Goal: Transaction & Acquisition: Purchase product/service

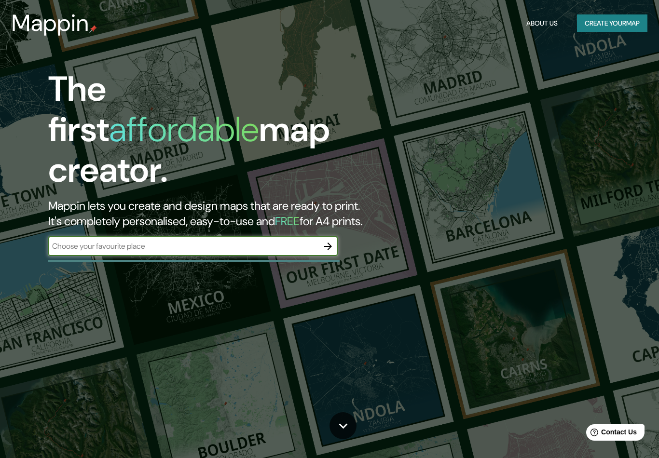
click at [619, 23] on button "Create your map" at bounding box center [612, 23] width 70 height 18
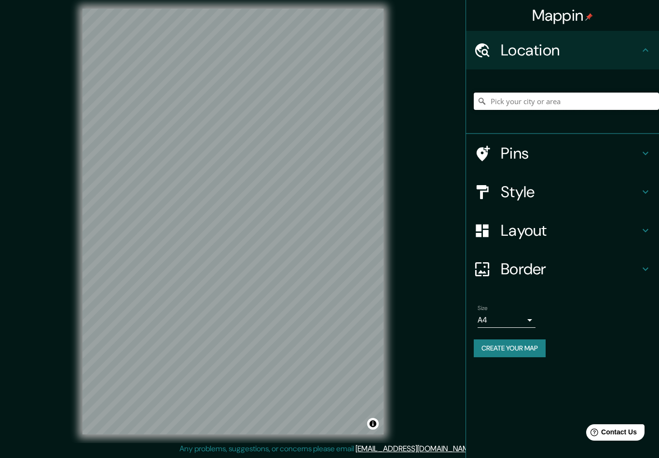
click at [540, 101] on input "Pick your city or area" at bounding box center [566, 101] width 185 height 17
drag, startPoint x: 540, startPoint y: 101, endPoint x: 542, endPoint y: 136, distance: 35.3
click at [0, 0] on html "Mappin Location [GEOGRAPHIC_DATA] [GEOGRAPHIC_DATA] [GEOGRAPHIC_DATA] [GEOGRAPH…" at bounding box center [329, 229] width 659 height 458
click at [542, 136] on div "Pins" at bounding box center [562, 153] width 193 height 39
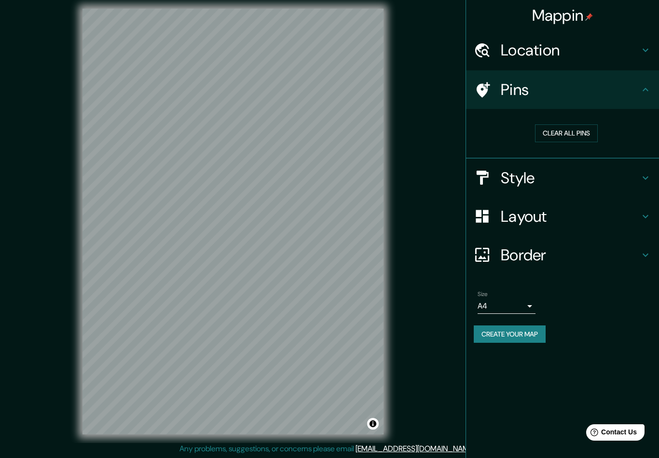
click at [553, 55] on h4 "Location" at bounding box center [570, 50] width 139 height 19
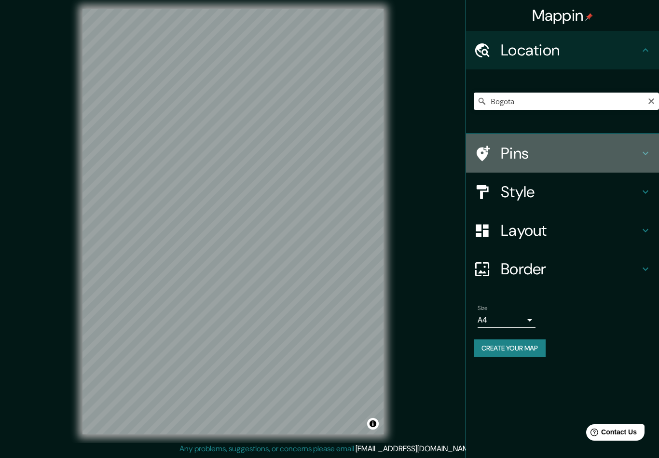
click at [519, 155] on h4 "Pins" at bounding box center [570, 153] width 139 height 19
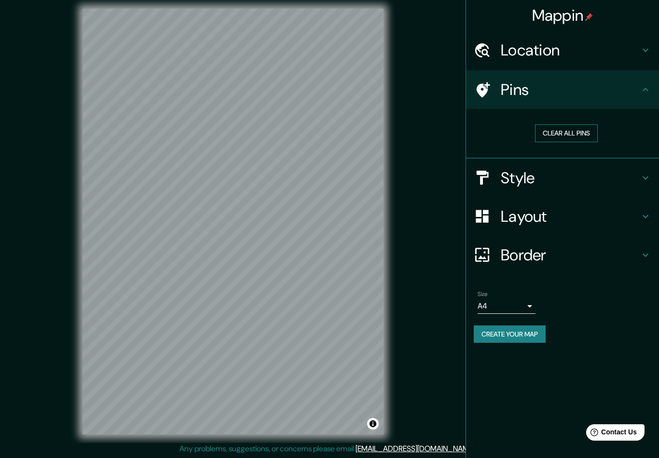
click at [554, 131] on button "Clear all pins" at bounding box center [566, 134] width 63 height 18
click at [571, 129] on button "Clear all pins" at bounding box center [566, 134] width 63 height 18
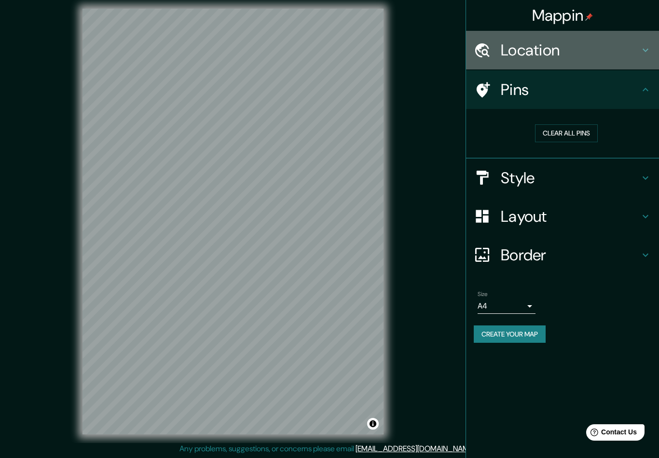
click at [528, 54] on h4 "Location" at bounding box center [570, 50] width 139 height 19
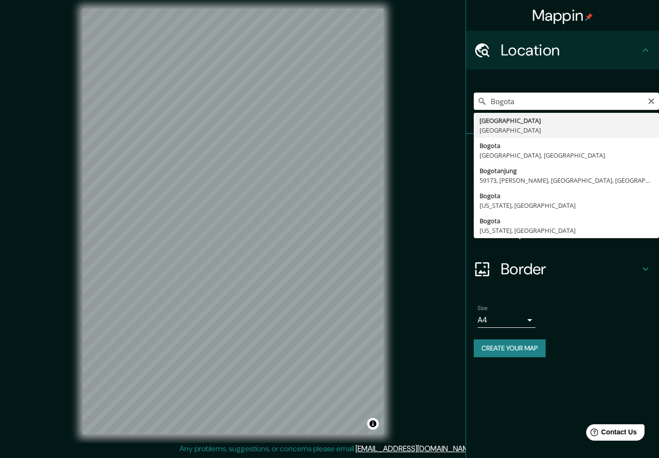
click at [524, 103] on input "Bogota" at bounding box center [566, 101] width 185 height 17
type input "[GEOGRAPHIC_DATA], [GEOGRAPHIC_DATA]"
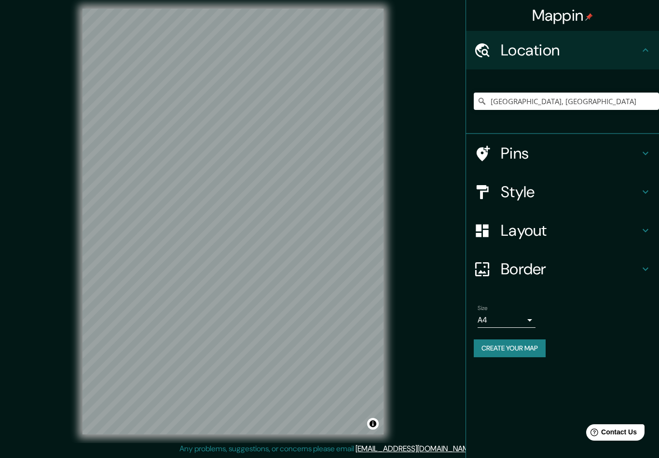
click at [603, 200] on div "Style" at bounding box center [562, 192] width 193 height 39
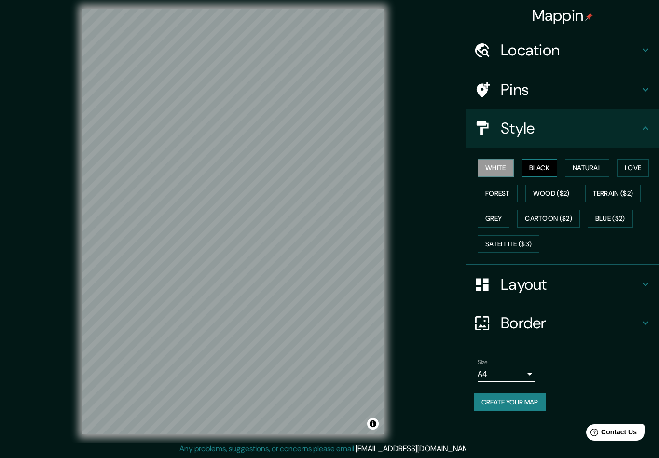
click at [540, 171] on button "Black" at bounding box center [540, 168] width 36 height 18
click at [585, 167] on button "Natural" at bounding box center [587, 168] width 44 height 18
click at [628, 170] on button "Love" at bounding box center [633, 168] width 32 height 18
click at [511, 192] on button "Forest" at bounding box center [498, 194] width 40 height 18
click at [549, 192] on button "Wood ($2)" at bounding box center [552, 194] width 52 height 18
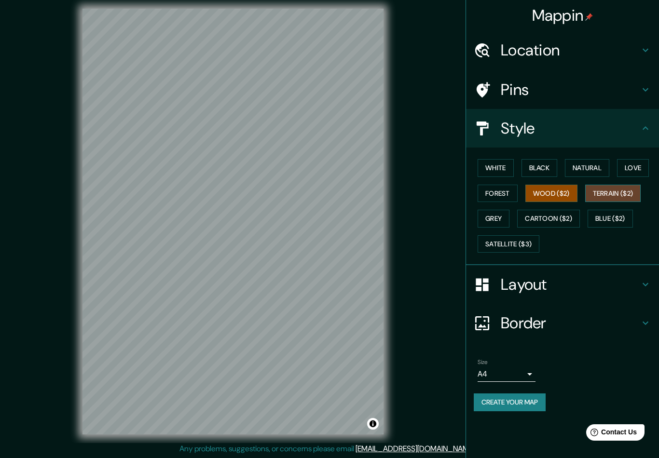
click at [619, 195] on button "Terrain ($2)" at bounding box center [613, 194] width 56 height 18
click at [502, 222] on button "Grey" at bounding box center [494, 219] width 32 height 18
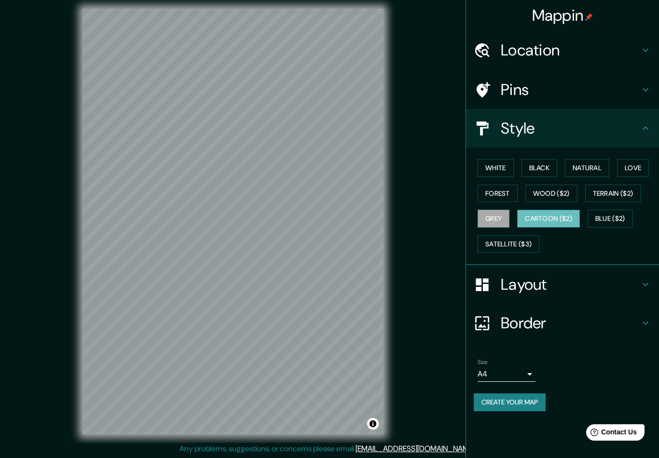
click at [542, 219] on button "Cartoon ($2)" at bounding box center [548, 219] width 63 height 18
click at [611, 214] on button "Blue ($2)" at bounding box center [610, 219] width 45 height 18
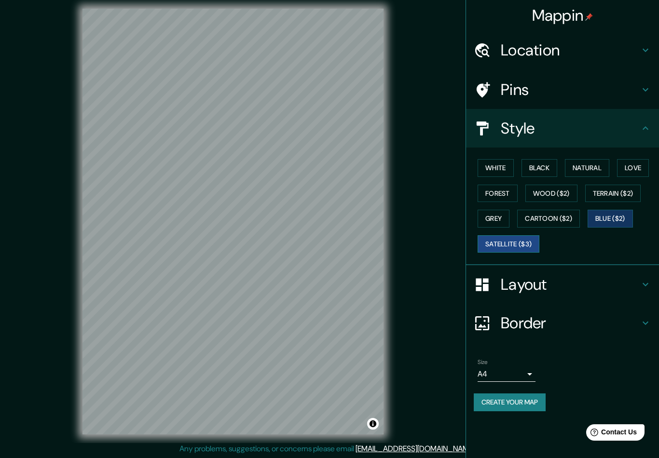
click at [528, 243] on button "Satellite ($3)" at bounding box center [509, 244] width 62 height 18
click at [509, 217] on button "Grey" at bounding box center [494, 219] width 32 height 18
click at [506, 242] on button "Satellite ($3)" at bounding box center [509, 244] width 62 height 18
click at [578, 90] on h4 "Pins" at bounding box center [570, 89] width 139 height 19
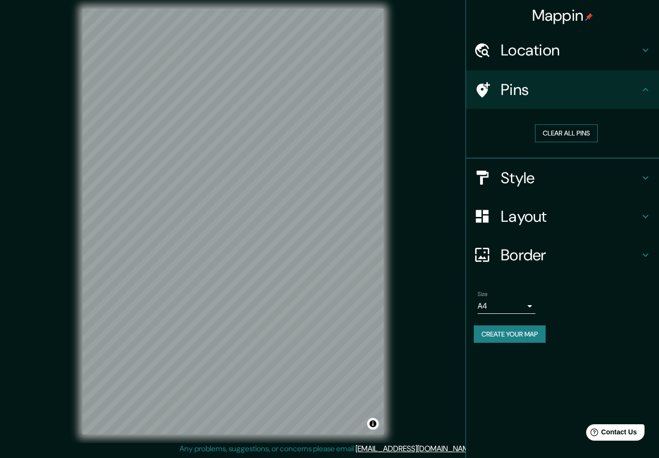
click at [581, 132] on button "Clear all pins" at bounding box center [566, 134] width 63 height 18
click at [573, 187] on div "Style" at bounding box center [562, 178] width 193 height 39
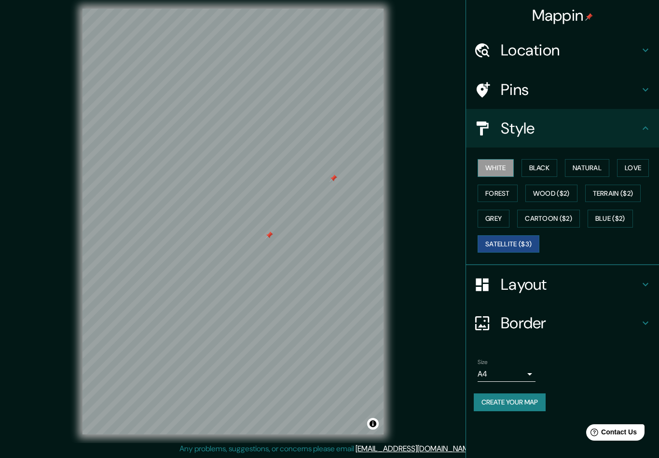
click at [510, 174] on button "White" at bounding box center [496, 168] width 36 height 18
click at [629, 279] on h4 "Layout" at bounding box center [570, 284] width 139 height 19
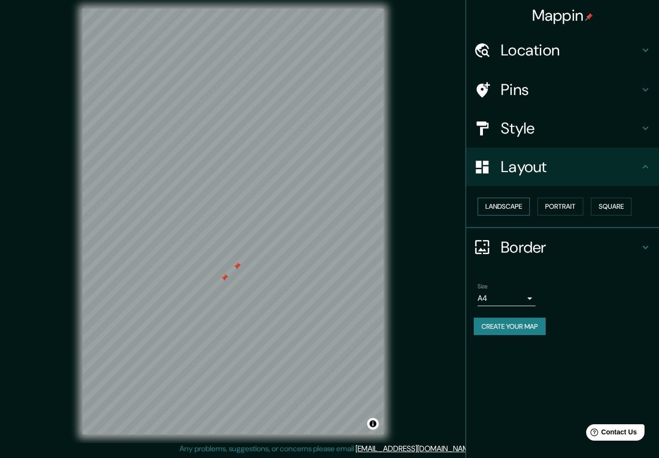
click at [510, 205] on button "Landscape" at bounding box center [504, 207] width 52 height 18
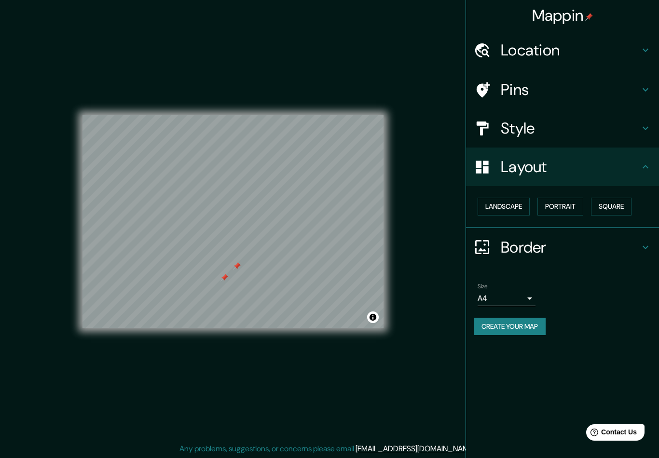
click at [553, 219] on div "Landscape [GEOGRAPHIC_DATA]" at bounding box center [562, 207] width 193 height 42
click at [574, 208] on button "Portrait" at bounding box center [561, 207] width 46 height 18
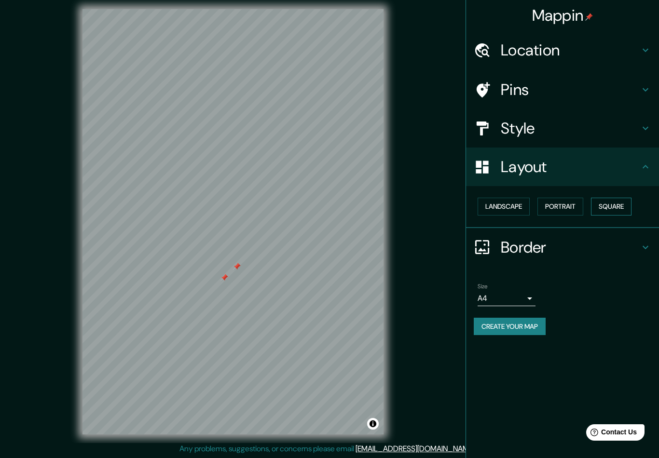
click at [600, 209] on button "Square" at bounding box center [611, 207] width 41 height 18
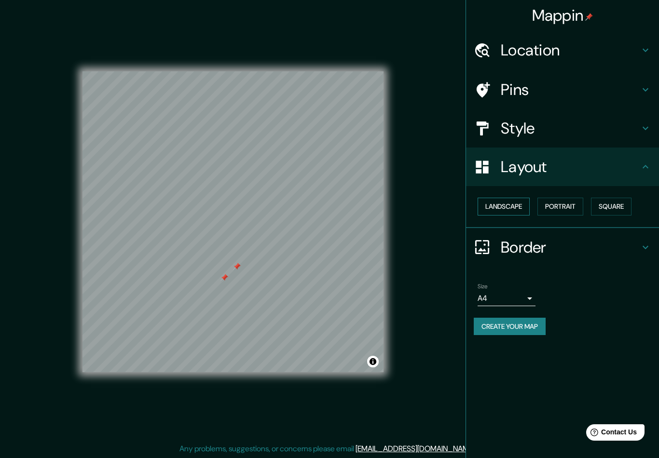
click at [507, 204] on button "Landscape" at bounding box center [504, 207] width 52 height 18
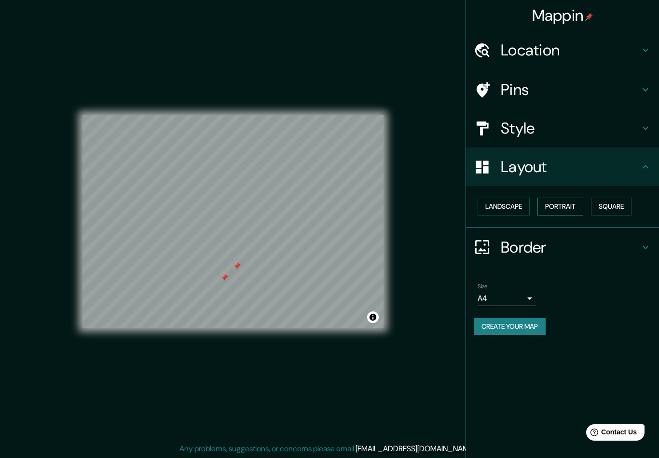
click at [564, 204] on button "Portrait" at bounding box center [561, 207] width 46 height 18
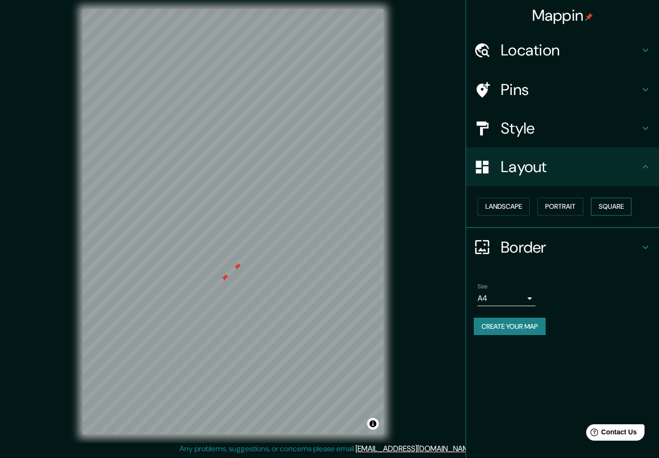
click at [614, 203] on button "Square" at bounding box center [611, 207] width 41 height 18
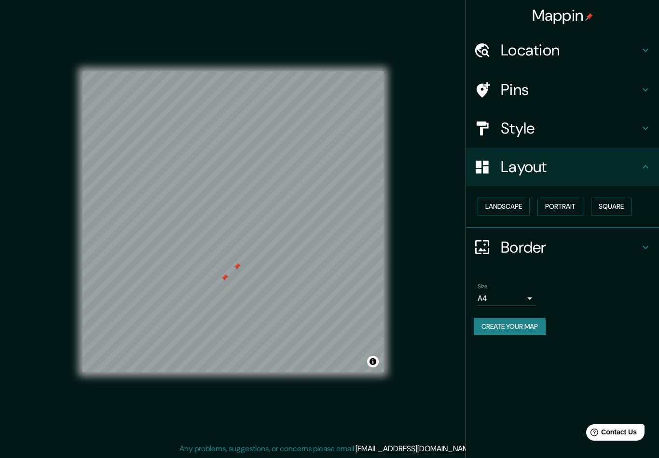
click at [566, 247] on h4 "Border" at bounding box center [570, 247] width 139 height 19
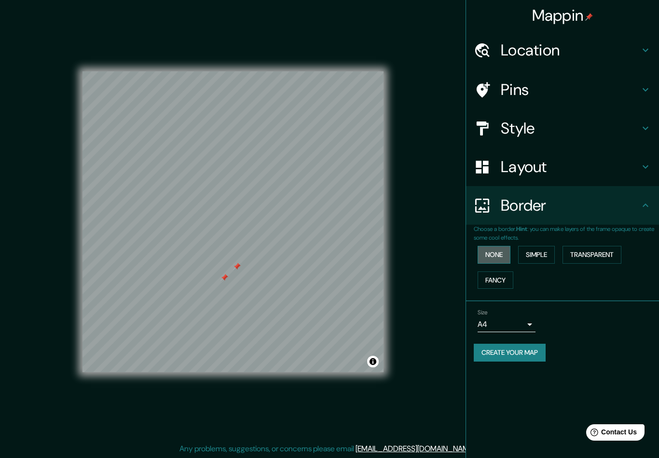
click at [507, 246] on button "None" at bounding box center [494, 255] width 33 height 18
click at [549, 259] on button "Simple" at bounding box center [536, 255] width 37 height 18
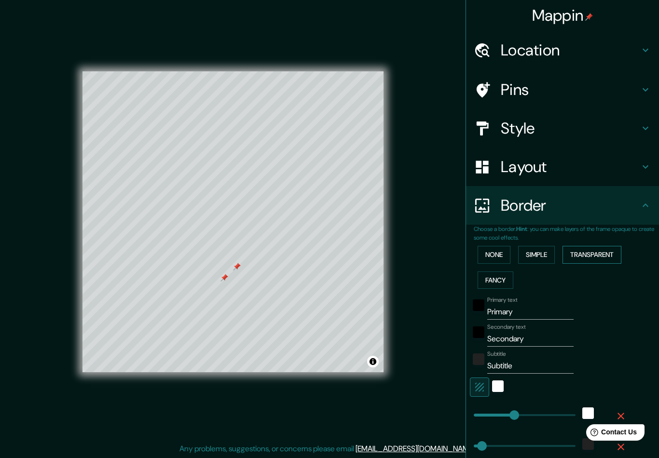
click at [613, 252] on button "Transparent" at bounding box center [592, 255] width 59 height 18
click at [489, 296] on label "Primary text" at bounding box center [502, 300] width 30 height 8
click at [489, 305] on input "Primary" at bounding box center [530, 312] width 86 height 15
click at [502, 257] on button "None" at bounding box center [494, 255] width 33 height 18
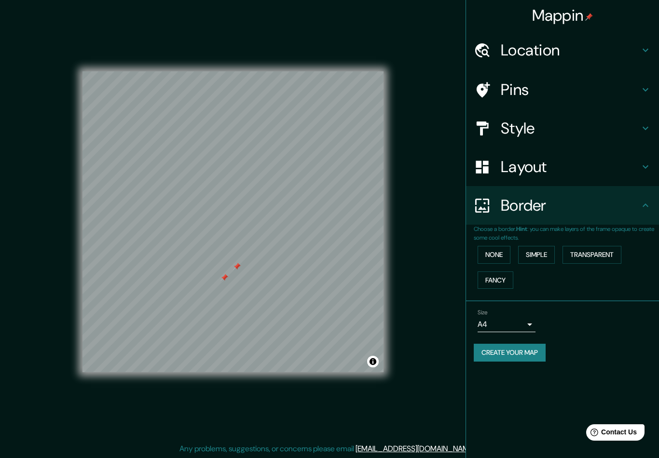
click at [577, 177] on div "Layout" at bounding box center [562, 167] width 193 height 39
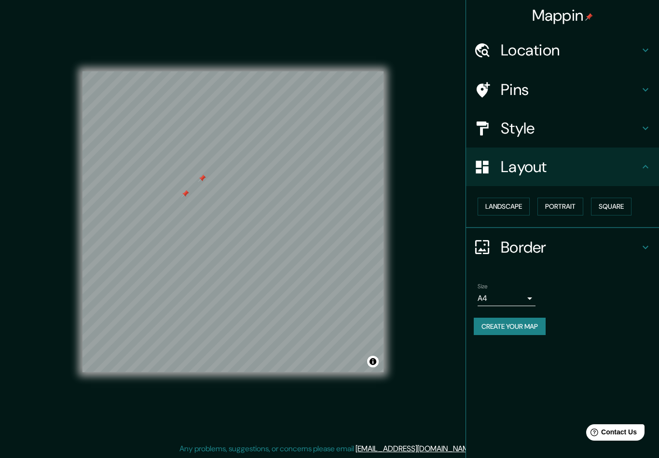
click at [570, 90] on h4 "Pins" at bounding box center [570, 89] width 139 height 19
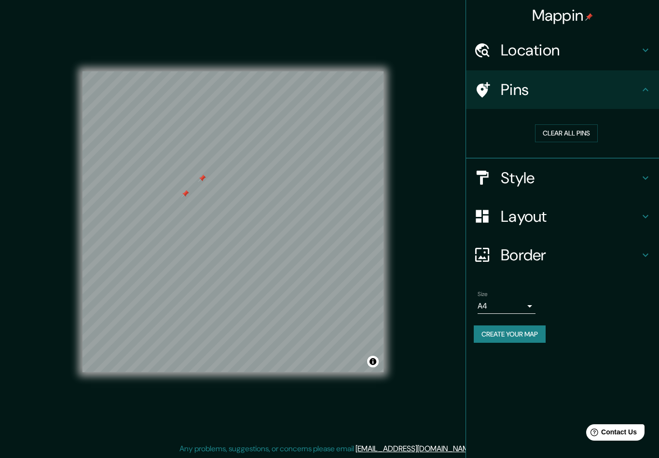
click at [552, 178] on h4 "Style" at bounding box center [570, 177] width 139 height 19
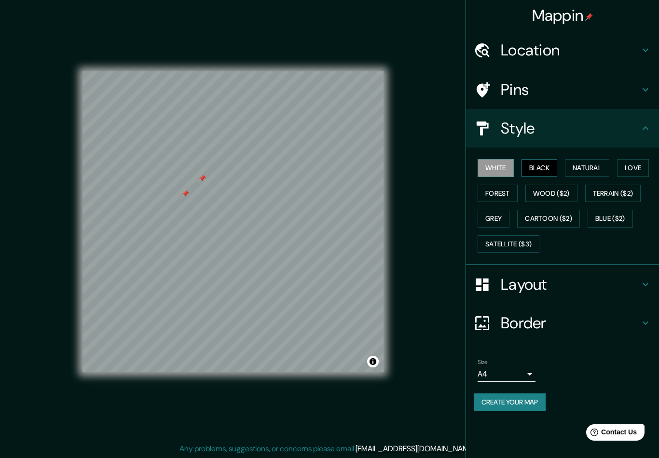
click at [544, 175] on button "Black" at bounding box center [540, 168] width 36 height 18
click at [581, 165] on button "Natural" at bounding box center [587, 168] width 44 height 18
click at [609, 164] on button "Natural" at bounding box center [587, 168] width 44 height 18
click at [491, 111] on div "Style" at bounding box center [562, 128] width 193 height 39
click at [524, 403] on button "Create your map" at bounding box center [510, 403] width 72 height 18
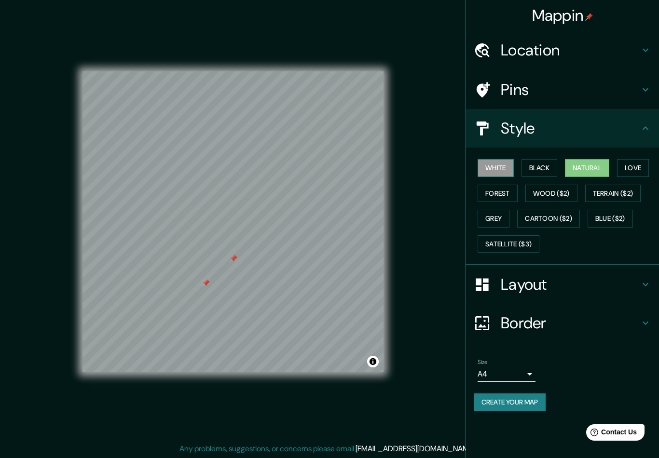
click at [502, 159] on button "White" at bounding box center [496, 168] width 36 height 18
click at [587, 175] on button "Natural" at bounding box center [587, 168] width 44 height 18
click at [645, 173] on button "Love" at bounding box center [633, 168] width 32 height 18
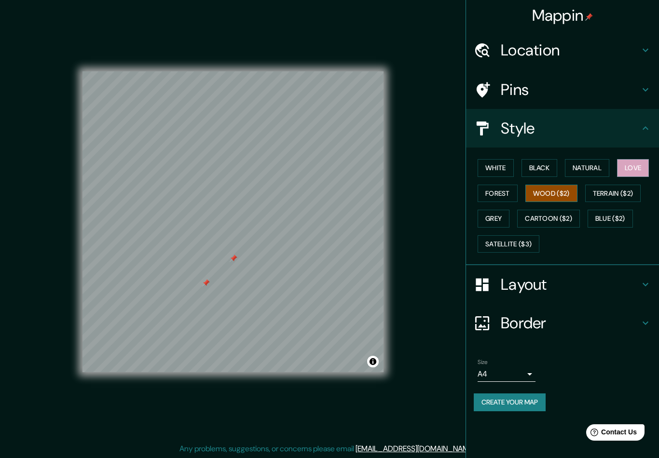
click at [572, 190] on button "Wood ($2)" at bounding box center [552, 194] width 52 height 18
click at [507, 194] on button "Forest" at bounding box center [498, 194] width 40 height 18
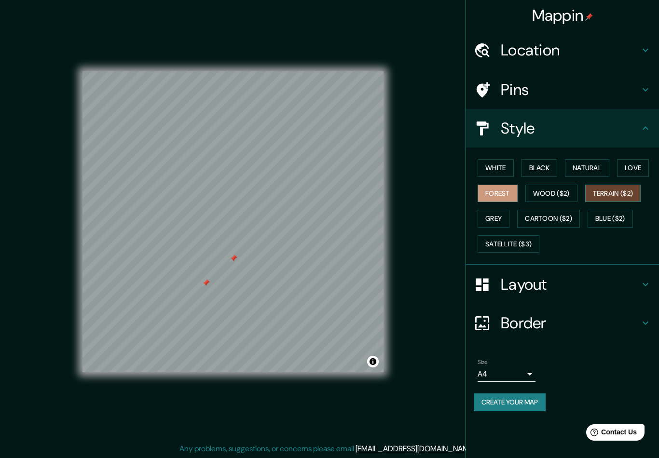
click at [620, 195] on button "Terrain ($2)" at bounding box center [613, 194] width 56 height 18
click at [504, 199] on button "Forest" at bounding box center [498, 194] width 40 height 18
click at [616, 196] on button "Terrain ($2)" at bounding box center [613, 194] width 56 height 18
click at [557, 197] on button "Wood ($2)" at bounding box center [552, 194] width 52 height 18
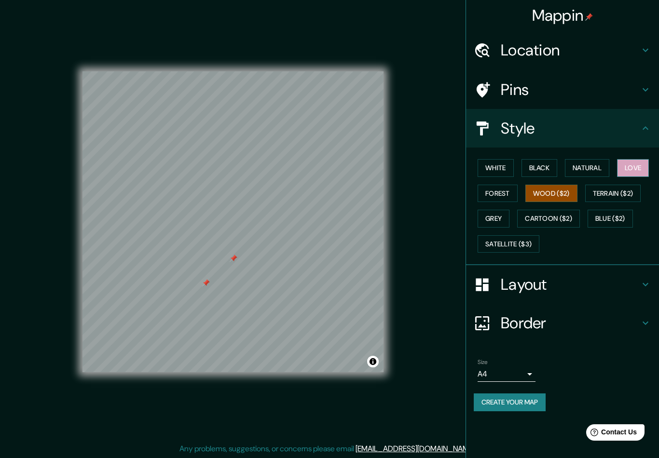
click at [632, 172] on button "Love" at bounding box center [633, 168] width 32 height 18
click at [507, 167] on button "White" at bounding box center [496, 168] width 36 height 18
click at [546, 166] on button "Black" at bounding box center [540, 168] width 36 height 18
click at [507, 166] on button "White" at bounding box center [496, 168] width 36 height 18
click at [530, 164] on button "Black" at bounding box center [540, 168] width 36 height 18
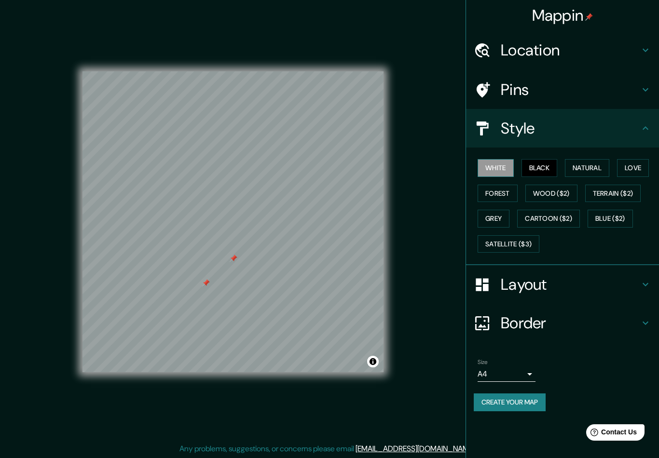
click at [503, 167] on button "White" at bounding box center [496, 168] width 36 height 18
click at [538, 163] on button "Black" at bounding box center [540, 168] width 36 height 18
click at [587, 162] on button "Natural" at bounding box center [587, 168] width 44 height 18
click at [609, 159] on button "Natural" at bounding box center [587, 168] width 44 height 18
click at [503, 185] on button "Forest" at bounding box center [498, 194] width 40 height 18
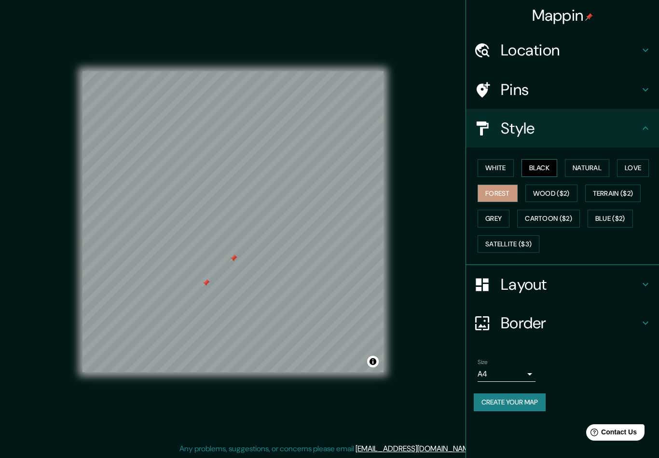
click at [523, 167] on button "Black" at bounding box center [540, 168] width 36 height 18
click at [498, 170] on button "White" at bounding box center [496, 168] width 36 height 18
